Goal: Task Accomplishment & Management: Manage account settings

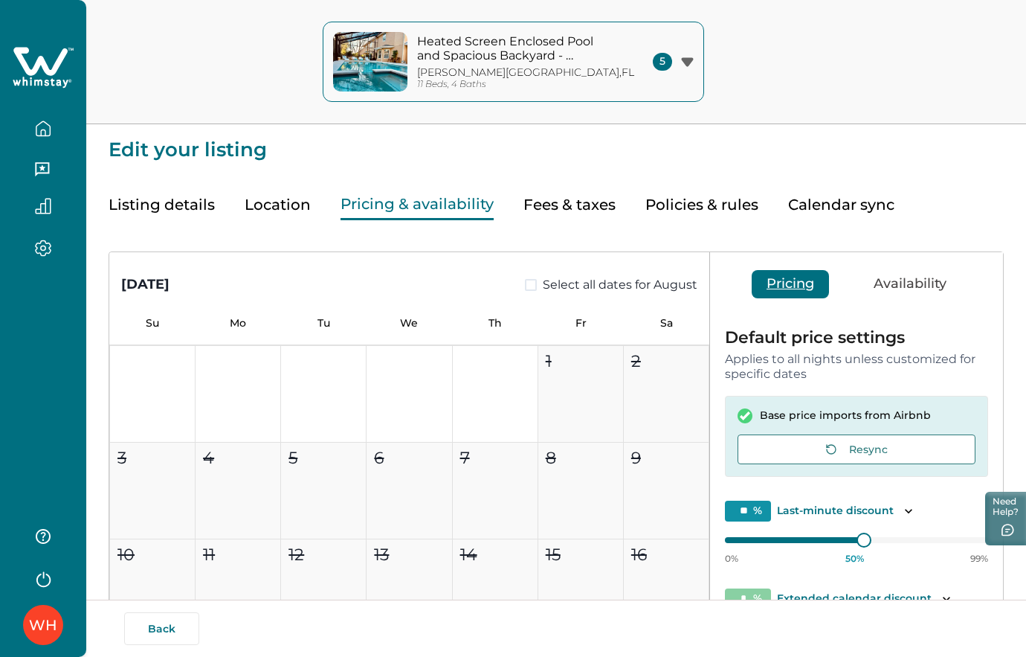
scroll to position [206, 0]
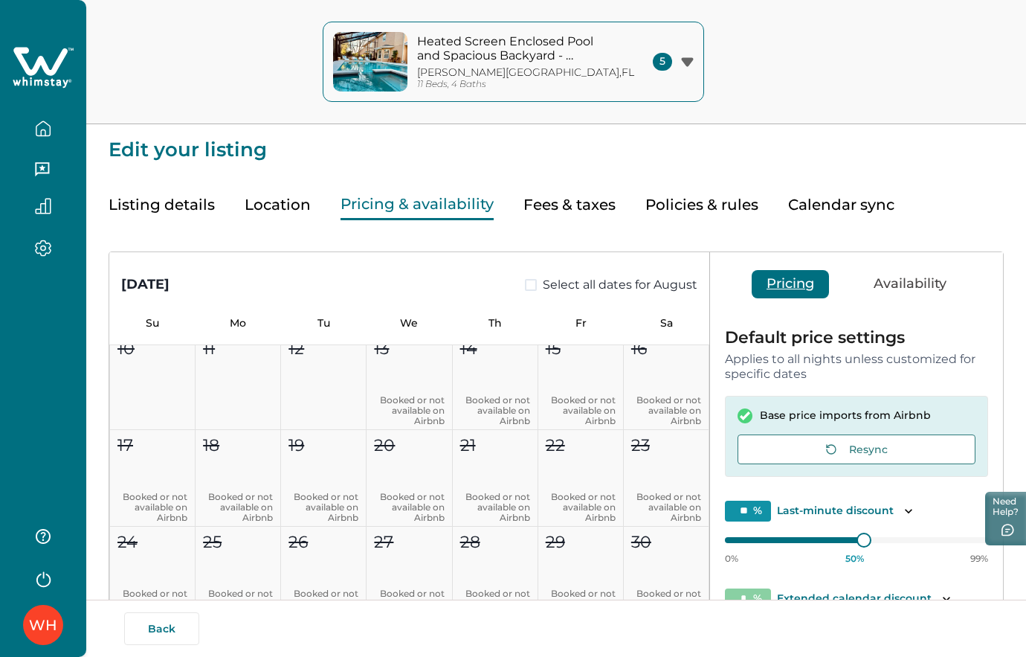
click at [273, 202] on button "Location" at bounding box center [278, 205] width 66 height 30
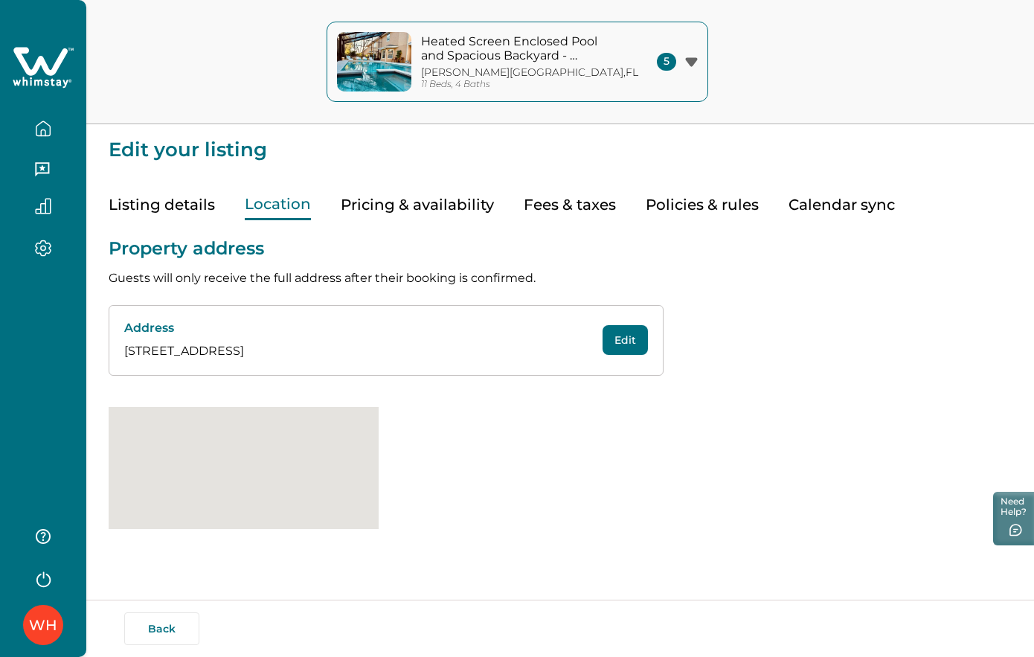
click at [187, 203] on button "Listing details" at bounding box center [162, 205] width 106 height 30
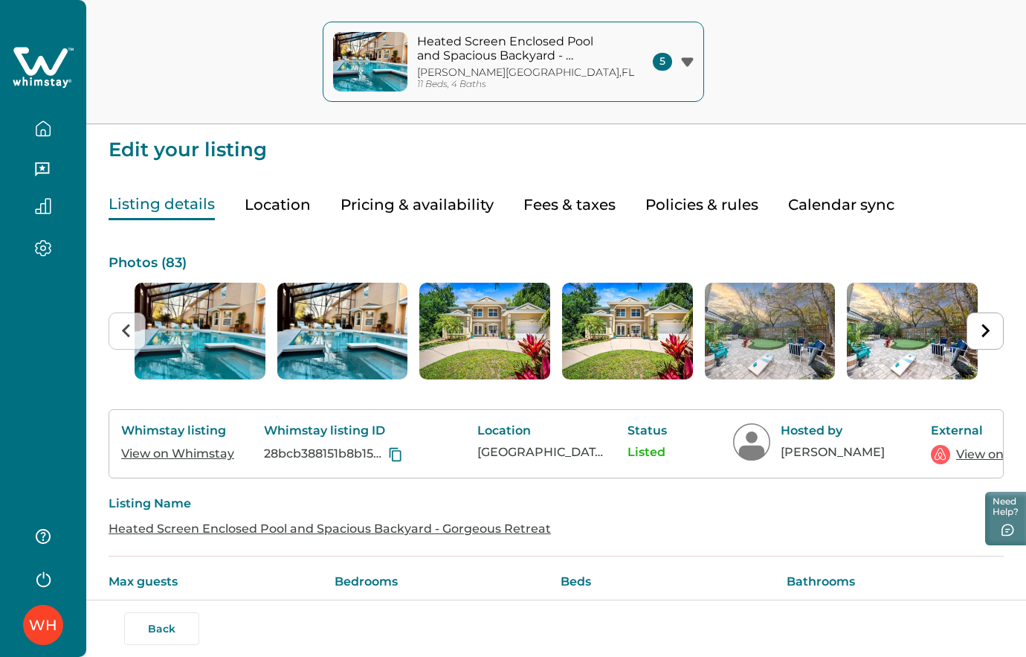
click at [24, 132] on button "button" at bounding box center [43, 129] width 62 height 30
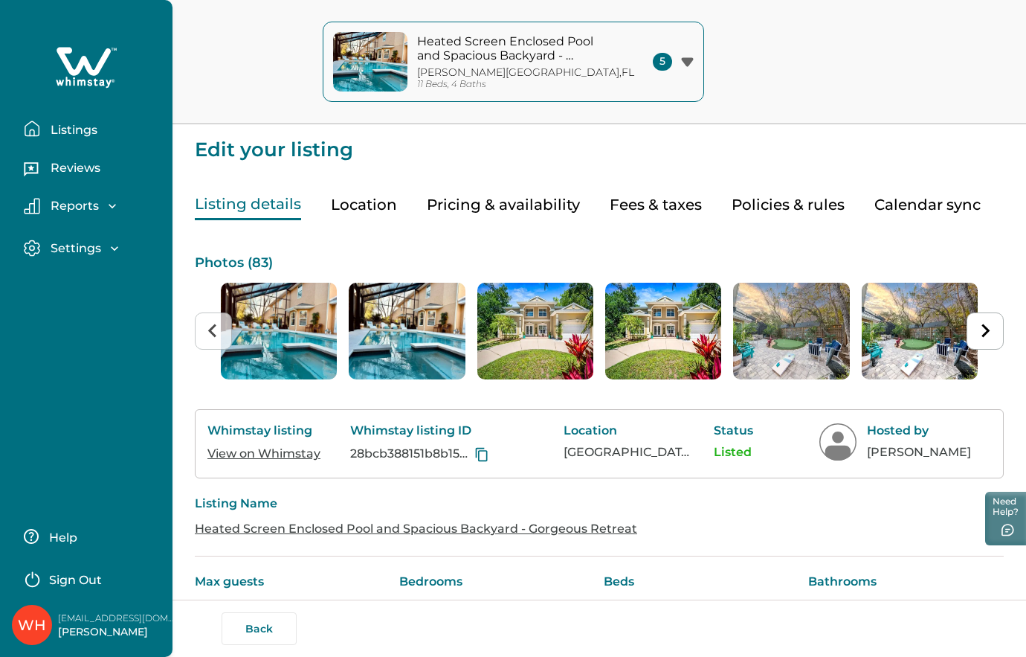
click at [61, 126] on p "Listings" at bounding box center [71, 130] width 51 height 15
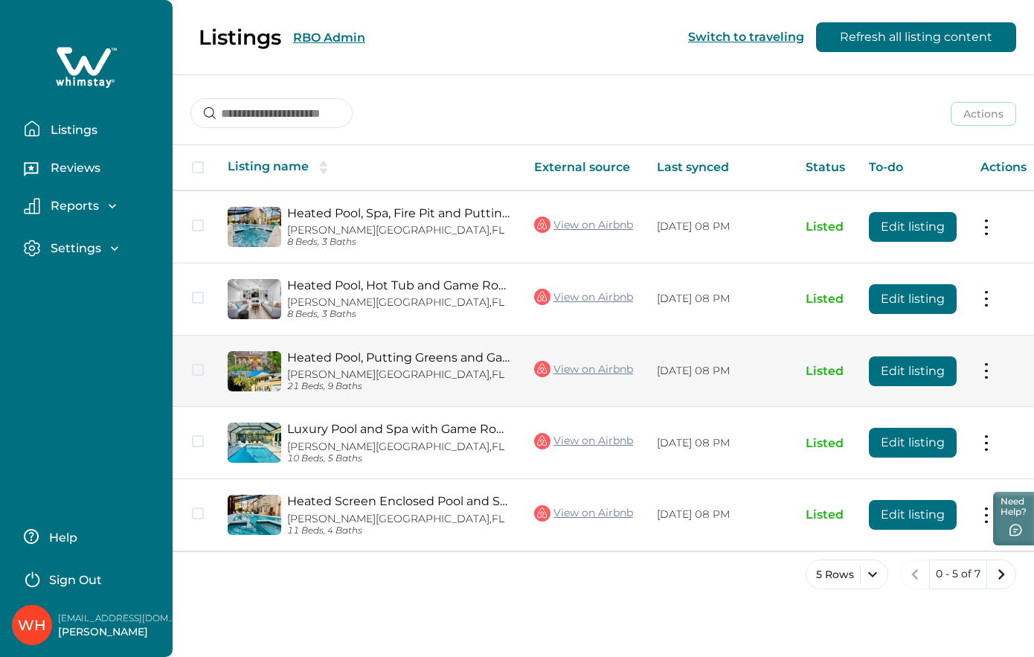
click at [368, 354] on link "Heated Pool, Putting Greens and Game Room Fun - Luxury Haven" at bounding box center [398, 357] width 223 height 14
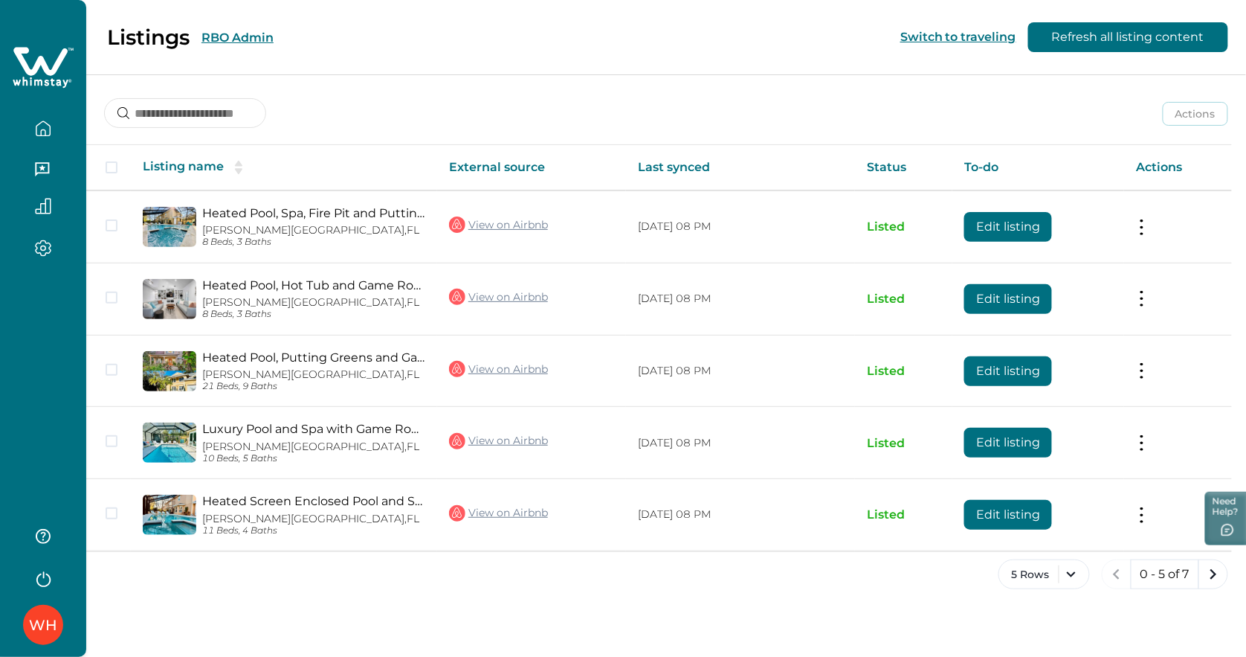
click at [234, 39] on button "RBO Admin" at bounding box center [238, 37] width 72 height 14
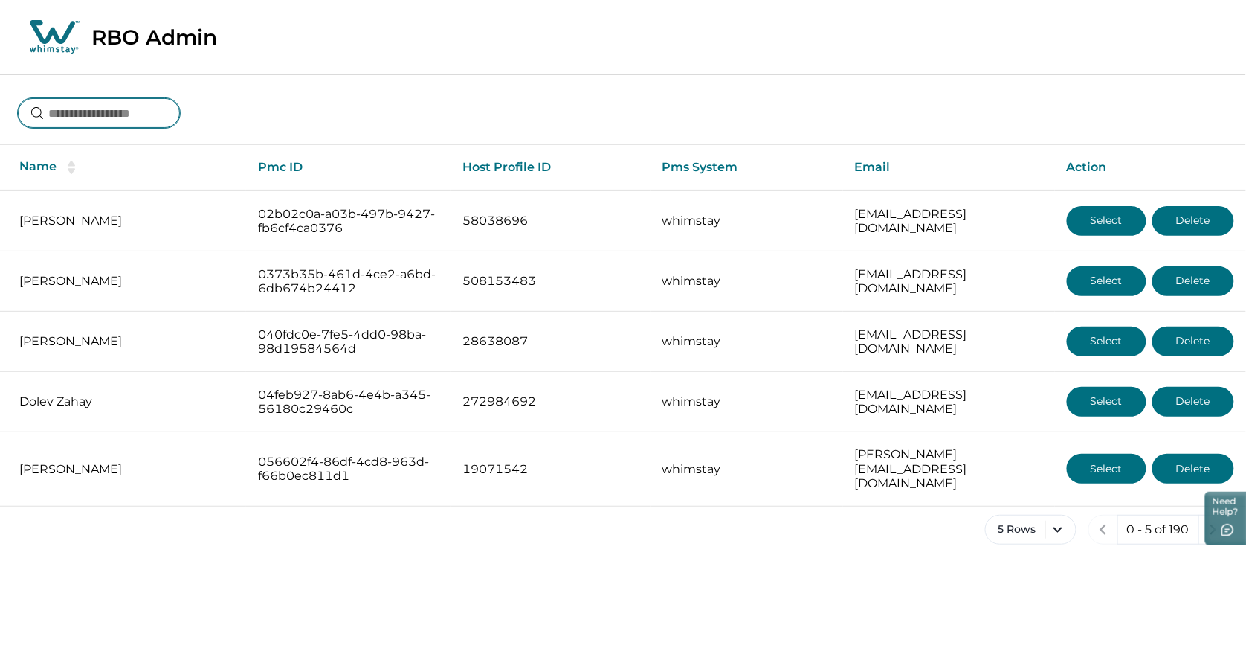
click at [83, 116] on input at bounding box center [99, 113] width 162 height 30
type input "**********"
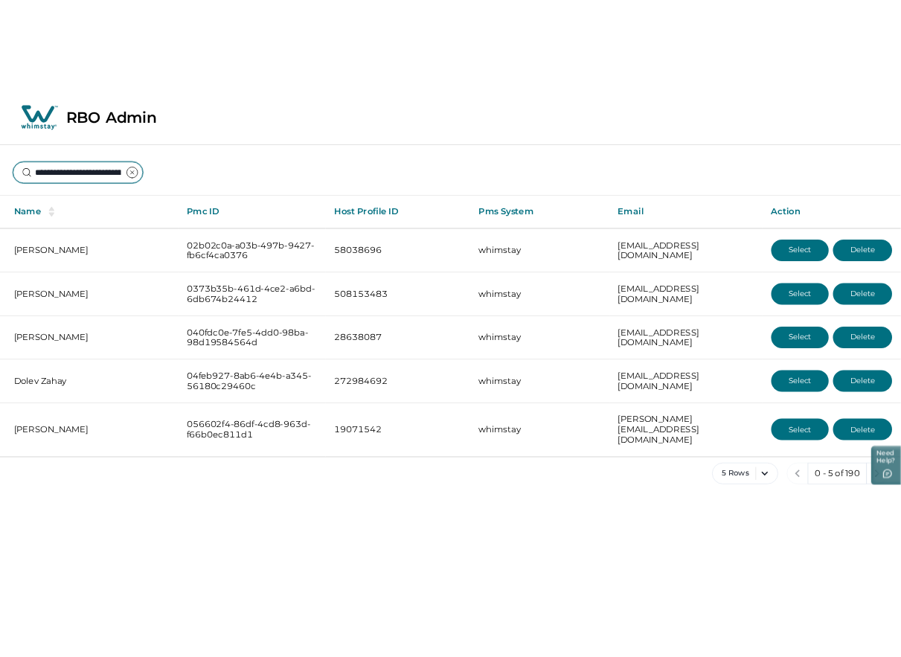
scroll to position [0, 109]
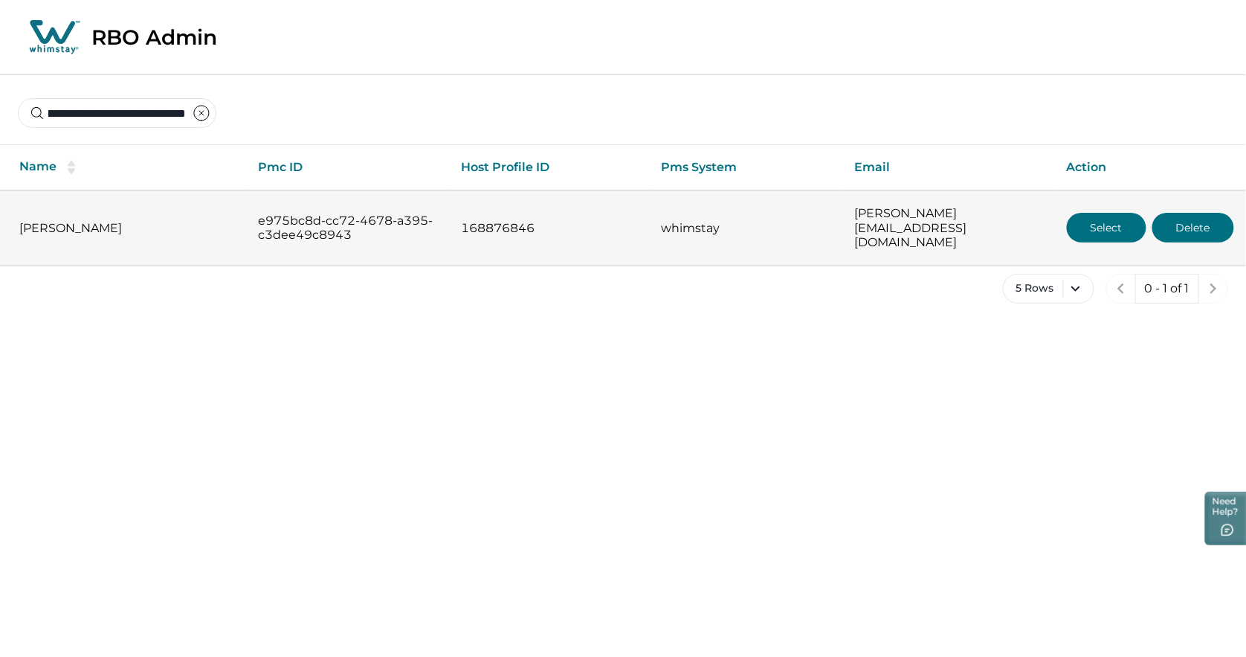
click at [1026, 222] on button "Select" at bounding box center [1107, 228] width 80 height 30
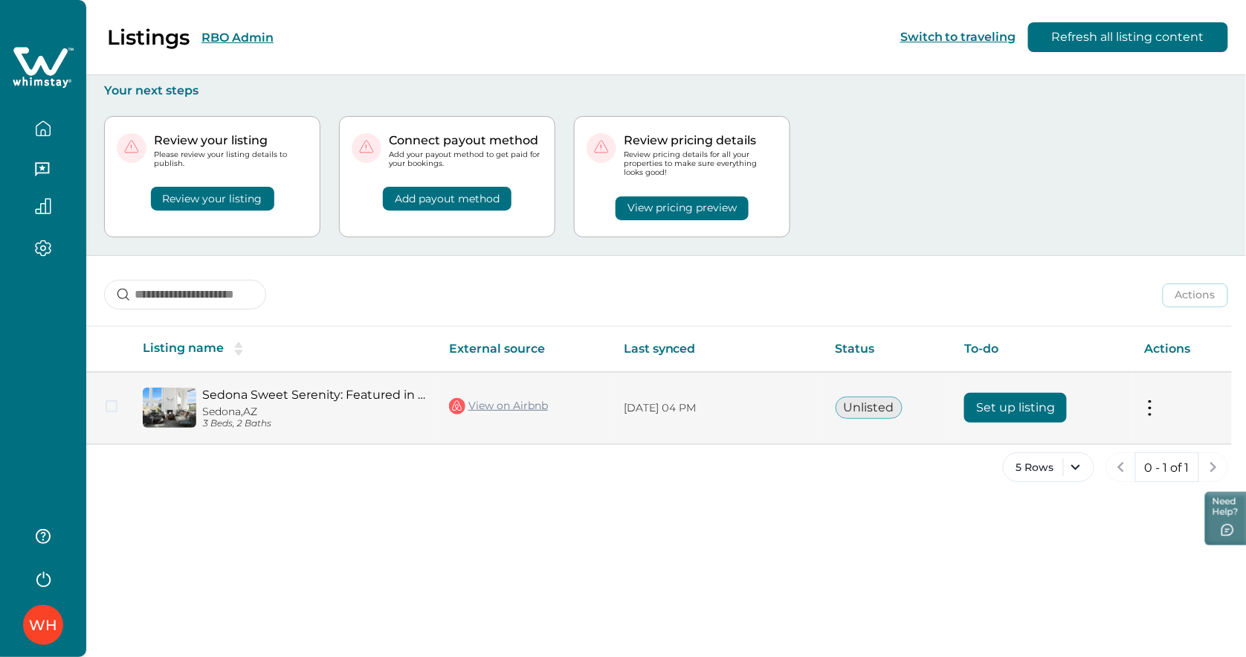
click at [1001, 414] on button "Set up listing" at bounding box center [1016, 408] width 103 height 30
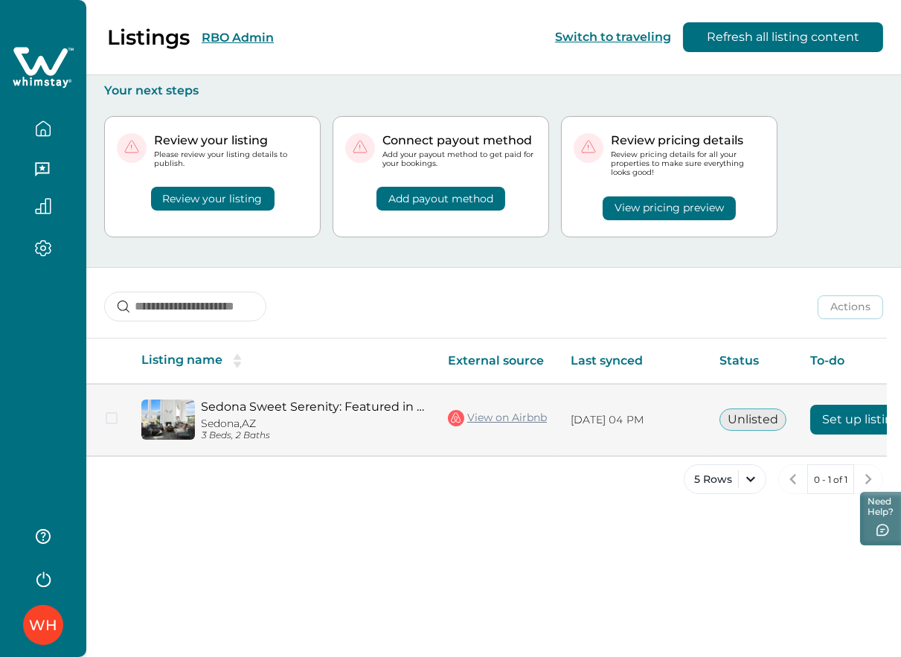
click at [837, 424] on button "Set up listing" at bounding box center [861, 420] width 103 height 30
click at [482, 419] on link "View on Airbnb" at bounding box center [497, 417] width 99 height 19
